Goal: Task Accomplishment & Management: Manage account settings

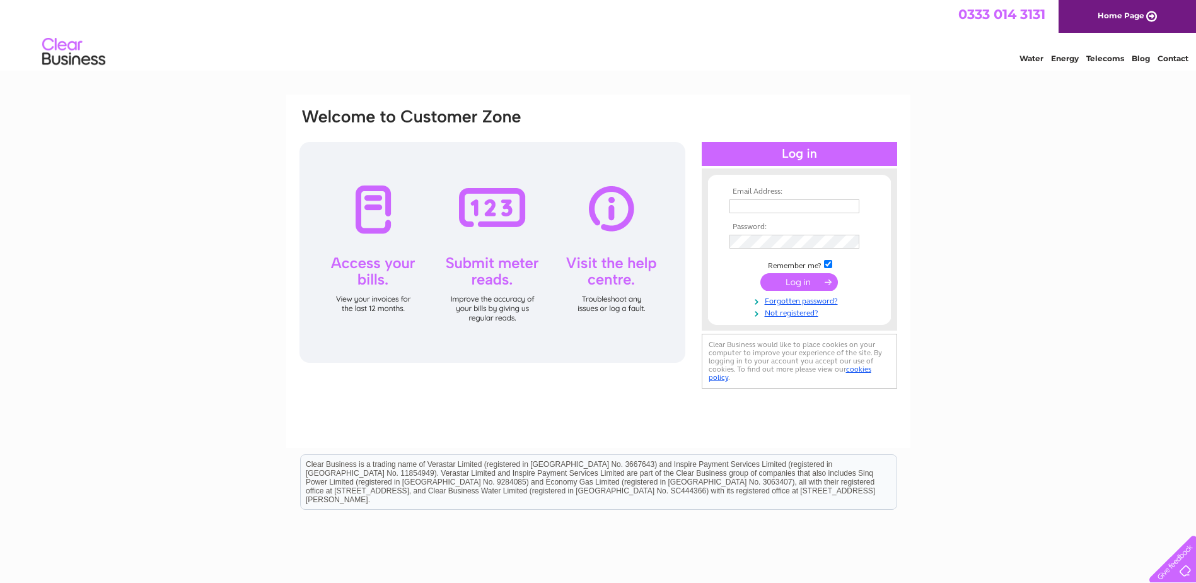
click at [791, 214] on td at bounding box center [799, 206] width 146 height 20
click at [786, 211] on input "text" at bounding box center [794, 206] width 130 height 14
click at [1096, 307] on div "Email Address: Password:" at bounding box center [598, 379] width 1196 height 569
click at [751, 207] on input "text" at bounding box center [794, 206] width 130 height 14
type input "finance@roslinct.com"
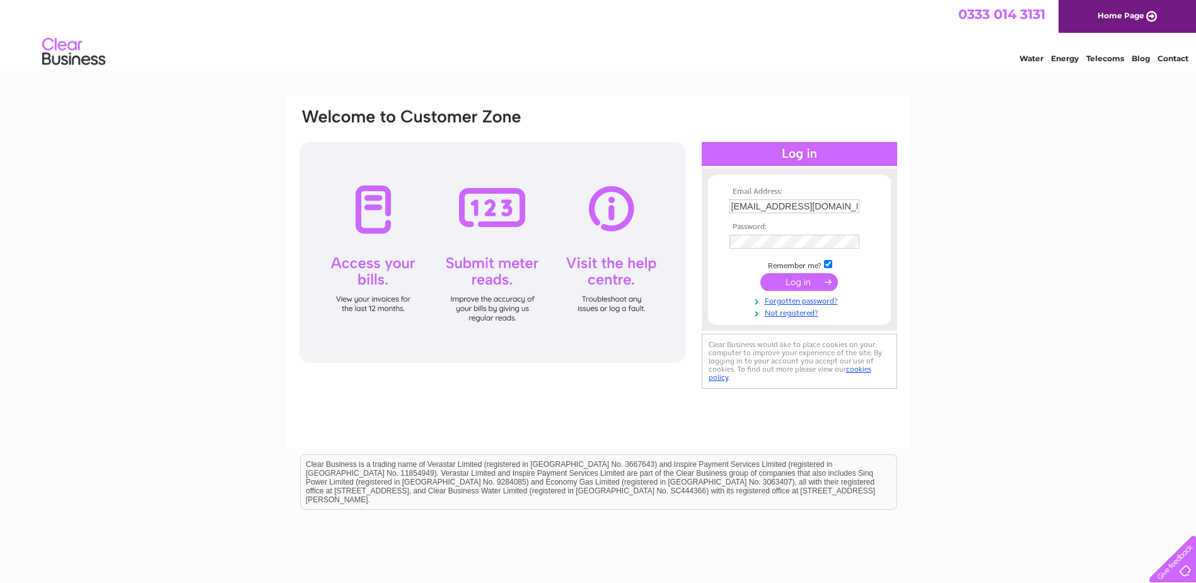
click at [803, 285] on input "submit" at bounding box center [799, 282] width 78 height 18
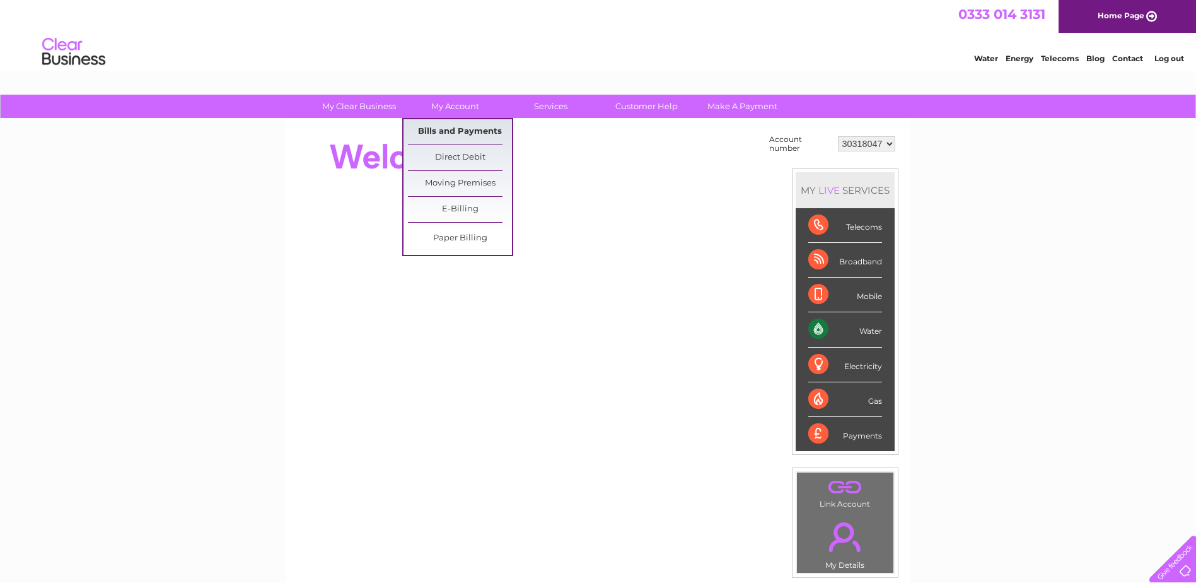
click at [458, 131] on link "Bills and Payments" at bounding box center [460, 131] width 104 height 25
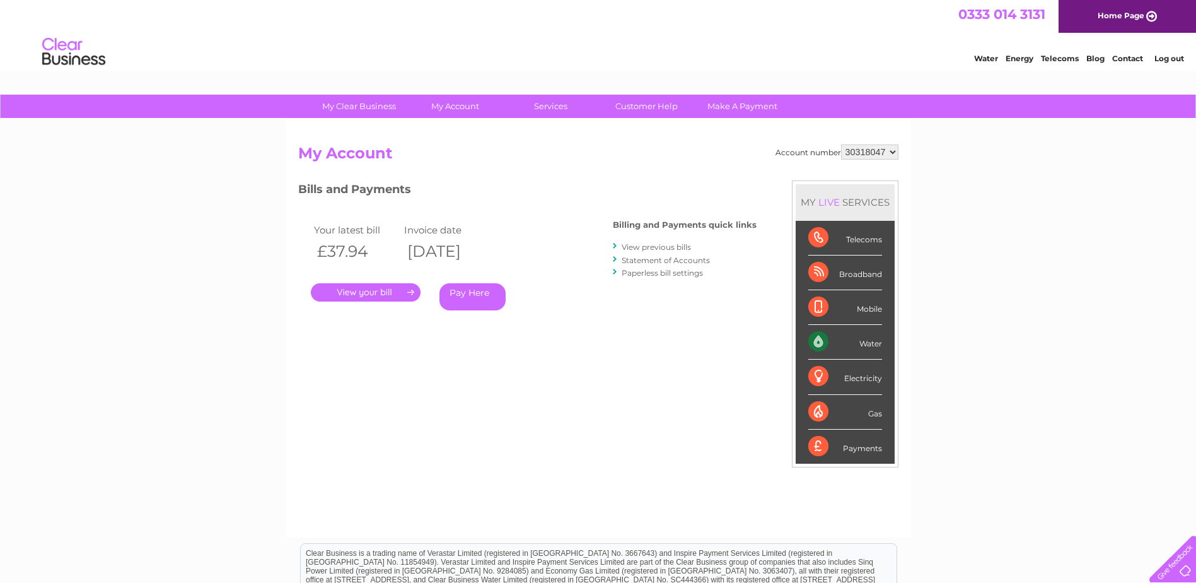
click at [402, 293] on link "." at bounding box center [366, 292] width 110 height 18
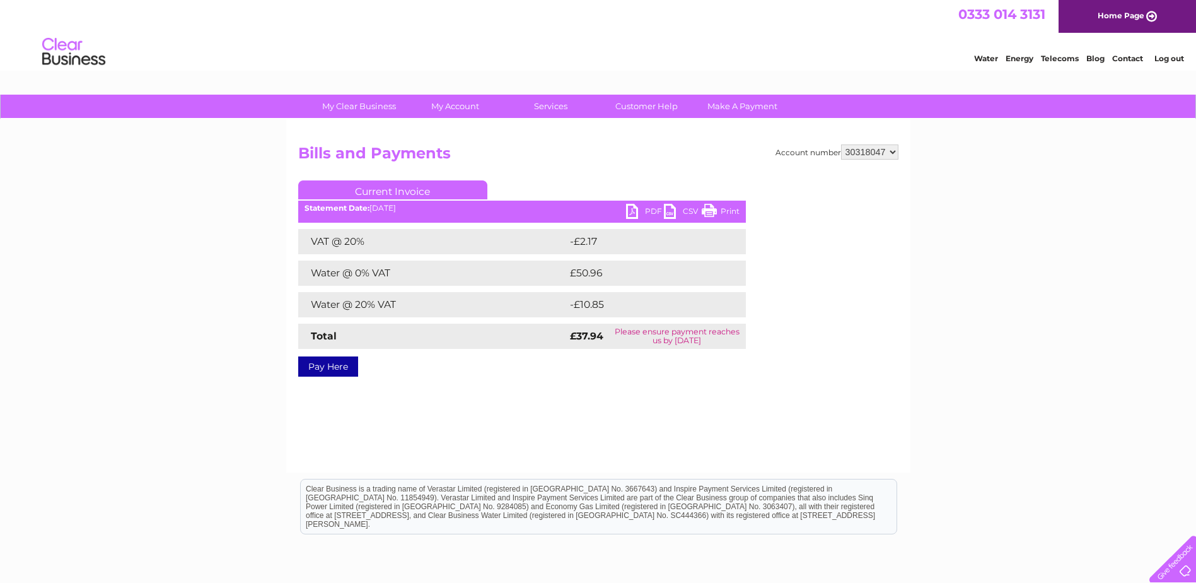
click at [630, 208] on link "PDF" at bounding box center [645, 213] width 38 height 18
